Goal: Transaction & Acquisition: Book appointment/travel/reservation

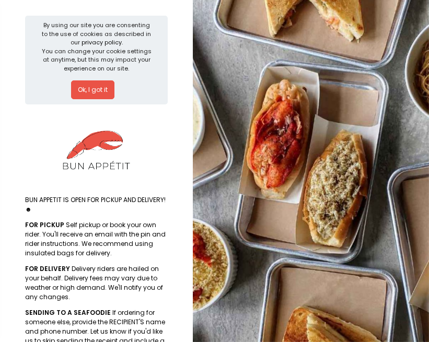
click at [91, 84] on button "Ok, I got it" at bounding box center [92, 89] width 43 height 19
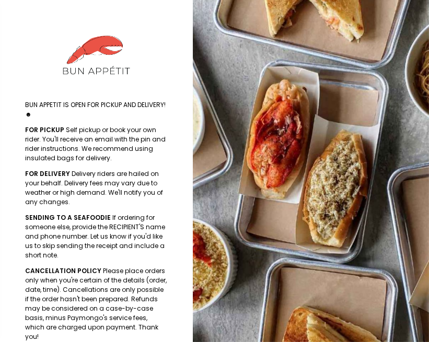
scroll to position [99, 0]
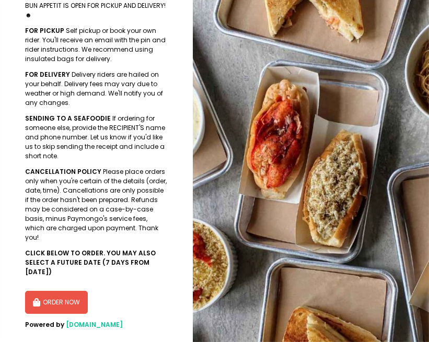
click at [67, 291] on button "ORDER NOW" at bounding box center [56, 302] width 63 height 23
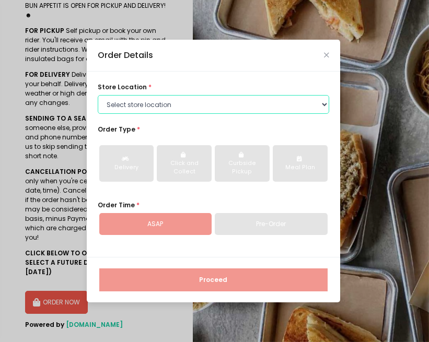
click at [155, 104] on select "Select store location BUN APPETIT - [GEOGRAPHIC_DATA], [GEOGRAPHIC_DATA] BUN AP…" at bounding box center [213, 104] width 231 height 19
select select "65af4e9b8590d2fbca7d6f13"
click at [98, 95] on select "Select store location BUN APPETIT - [GEOGRAPHIC_DATA], [GEOGRAPHIC_DATA] BUN AP…" at bounding box center [213, 104] width 231 height 19
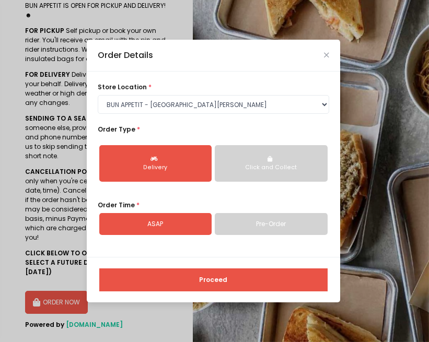
click at [248, 230] on link "Pre-Order" at bounding box center [271, 224] width 113 height 22
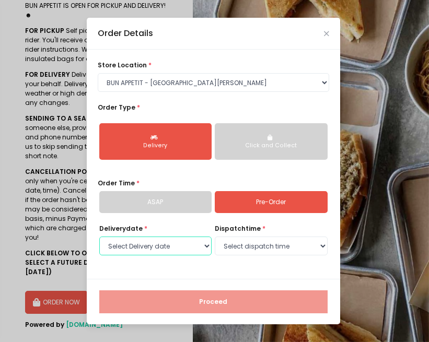
click at [183, 242] on select "Select Delivery date [DATE] [DATE] [DATE] [DATE] [DATE] [DATE] [DATE] [DATE]" at bounding box center [155, 246] width 113 height 19
select select "[DATE]"
click at [99, 237] on select "Select Delivery date [DATE] [DATE] [DATE] [DATE] [DATE] [DATE] [DATE] [DATE]" at bounding box center [155, 246] width 113 height 19
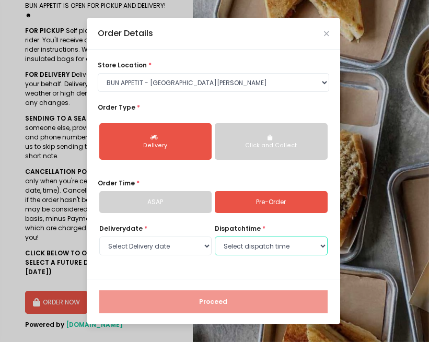
click at [270, 243] on select "Select dispatch time 11:00 AM - 11:30 AM 11:30 AM - 12:00 PM 12:00 PM - 12:30 P…" at bounding box center [271, 246] width 113 height 19
select select "19:00"
click at [215, 237] on select "Select dispatch time 11:00 AM - 11:30 AM 11:30 AM - 12:00 PM 12:00 PM - 12:30 P…" at bounding box center [271, 246] width 113 height 19
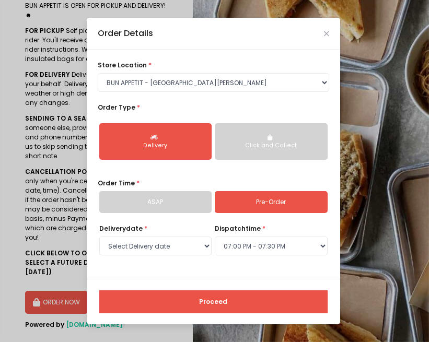
click at [253, 308] on button "Proceed" at bounding box center [213, 301] width 228 height 23
